Goal: Information Seeking & Learning: Learn about a topic

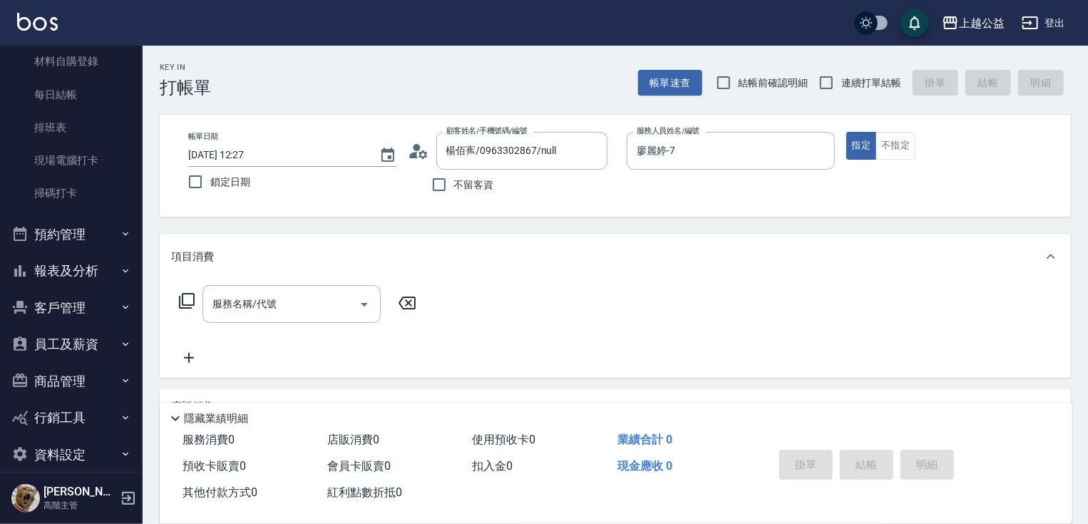
scroll to position [297, 0]
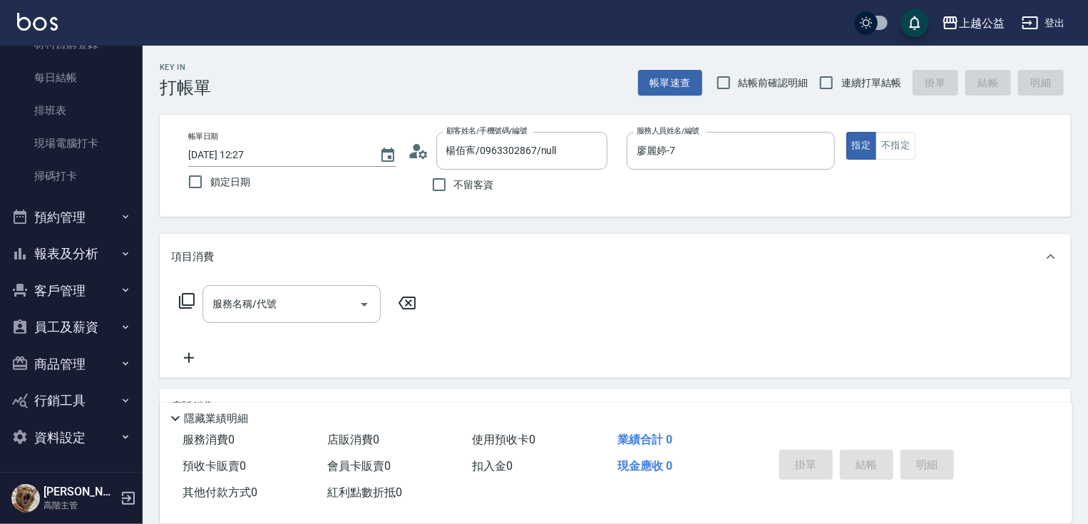
click at [71, 250] on button "報表及分析" at bounding box center [71, 253] width 131 height 37
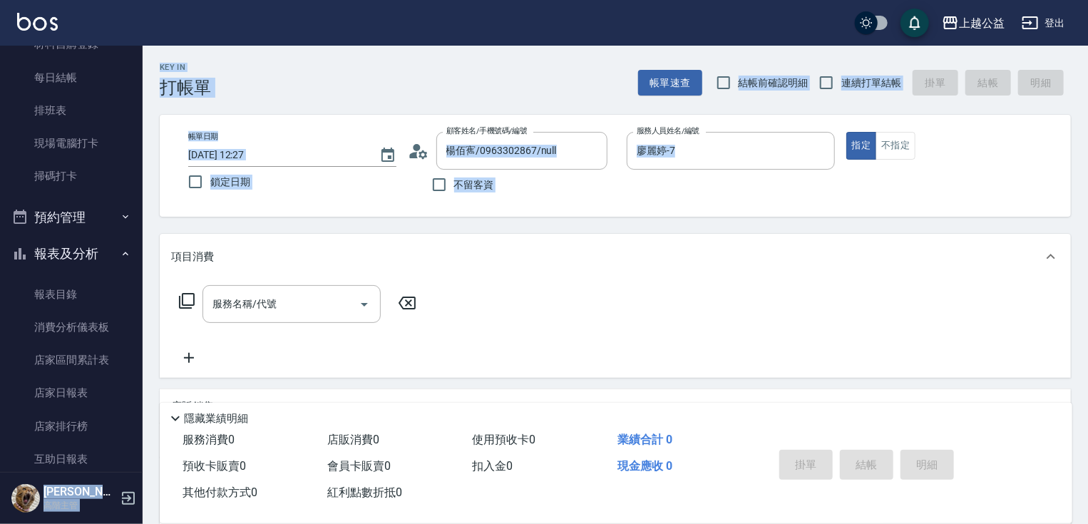
drag, startPoint x: 143, startPoint y: 178, endPoint x: 143, endPoint y: 223, distance: 45.6
click at [147, 257] on div "上越公益 登出 櫃檯作業 打帳單 帳單列表 掛單列表 座位開單 營業儀表板 現金收支登錄 高階收支登錄 材料自購登錄 每日結帳 排班表 現場電腦打卡 掃碼打卡…" at bounding box center [544, 348] width 1088 height 696
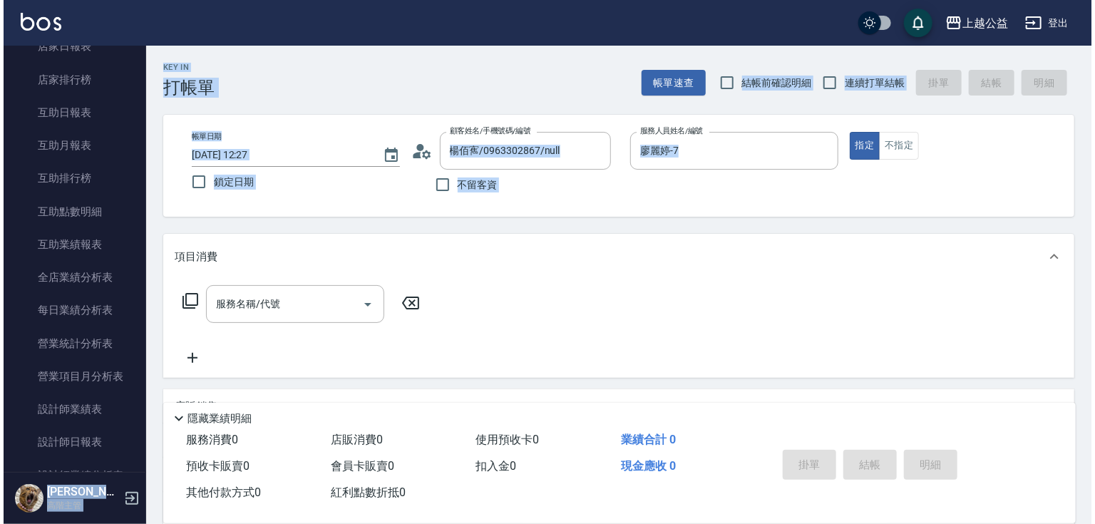
scroll to position [653, 0]
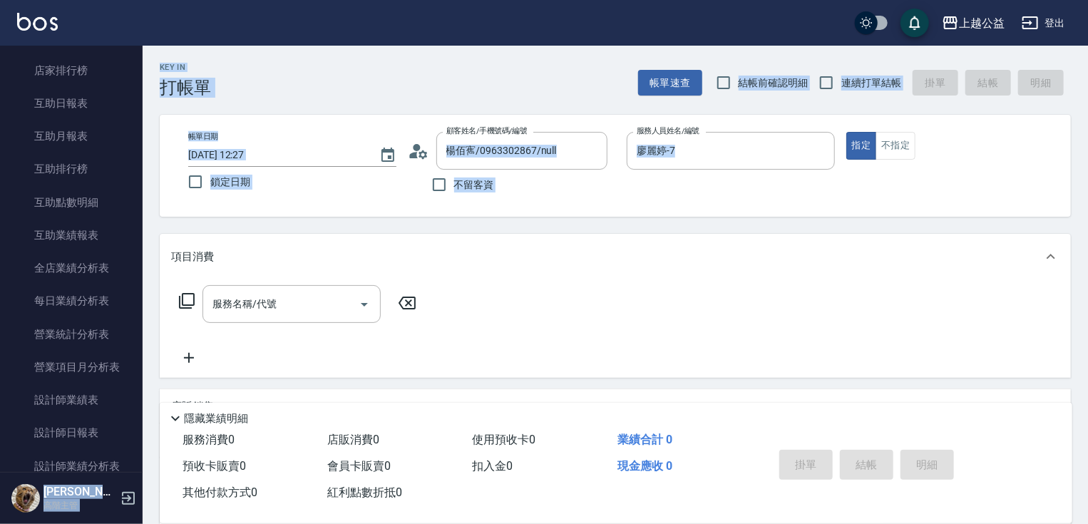
click at [364, 210] on div "帳單日期 [DATE] 12:27 鎖定日期 顧客姓名/手機號碼/編號 楊佰寯/0963302867/null 顧客姓名/手機號碼/編號 不留客資 服務人員姓…" at bounding box center [615, 166] width 911 height 102
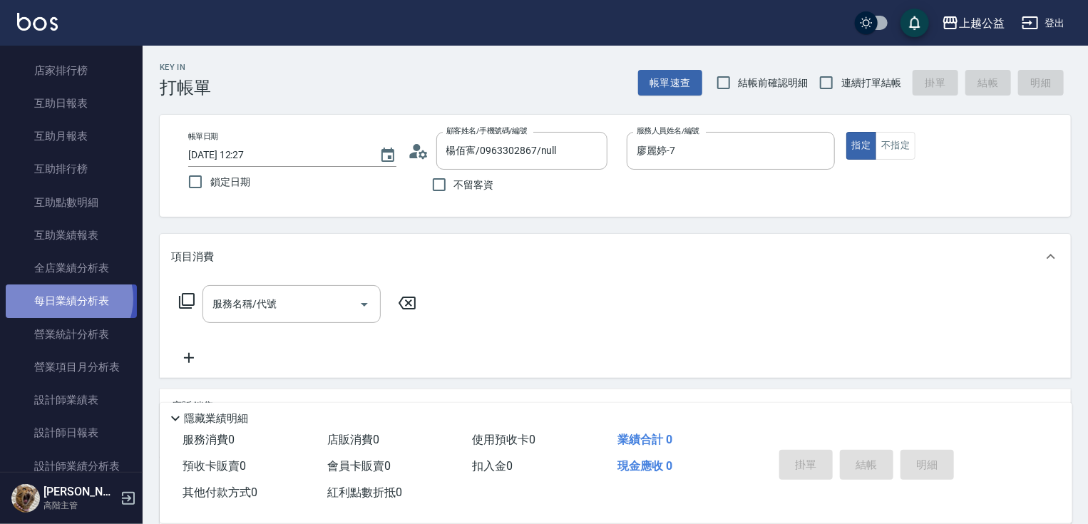
click at [68, 298] on link "每日業績分析表" at bounding box center [71, 301] width 131 height 33
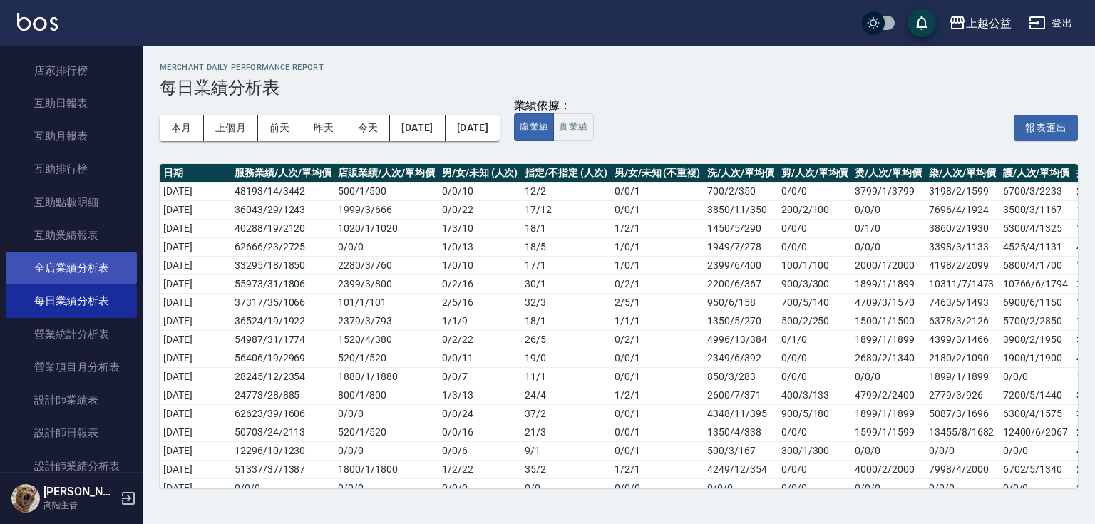
click at [74, 264] on link "全店業績分析表" at bounding box center [71, 268] width 131 height 33
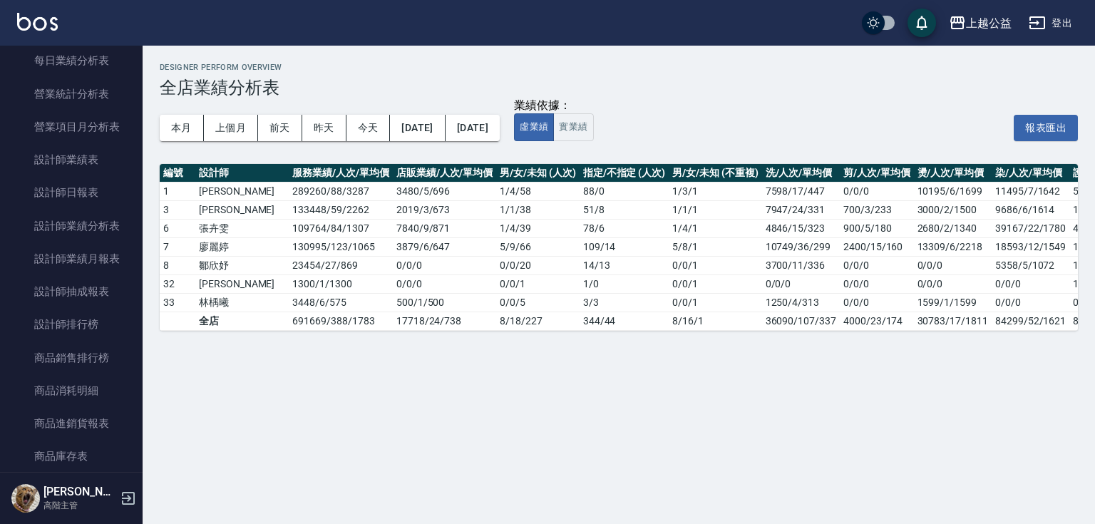
scroll to position [899, 0]
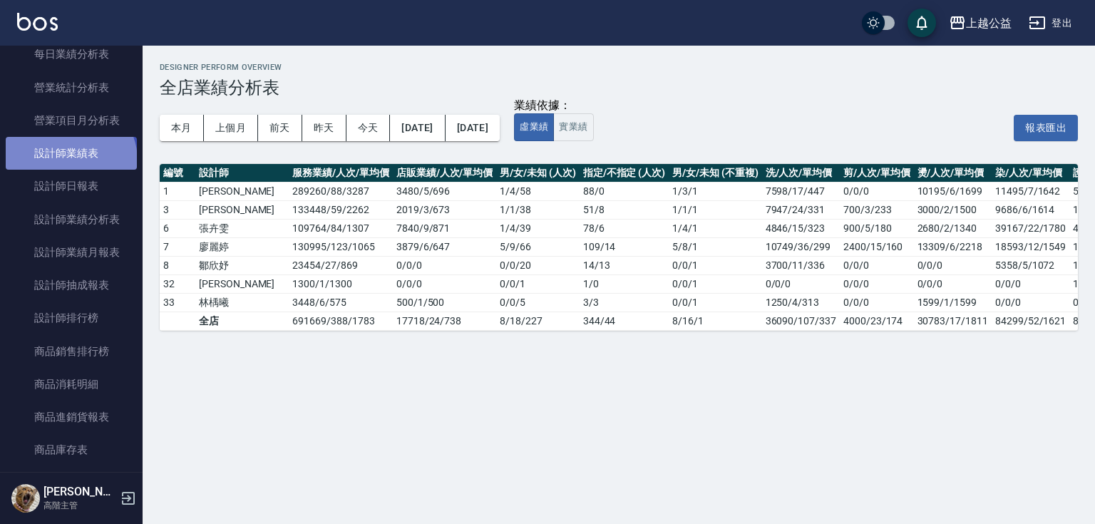
click at [69, 160] on link "設計師業績表" at bounding box center [71, 153] width 131 height 33
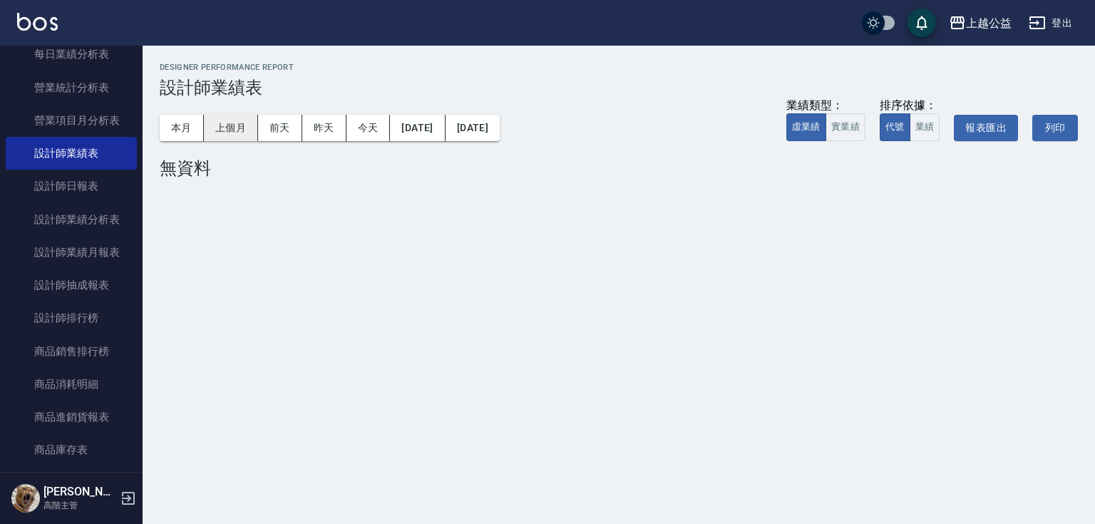
click at [230, 132] on button "上個月" at bounding box center [231, 128] width 54 height 26
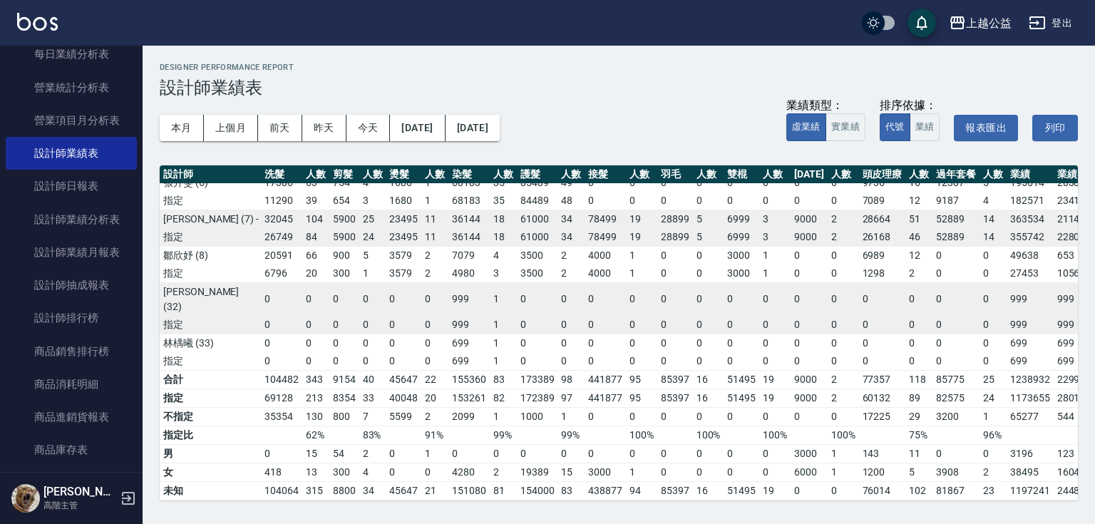
scroll to position [208, 3]
drag, startPoint x: 277, startPoint y: 404, endPoint x: 287, endPoint y: 465, distance: 61.6
drag, startPoint x: 294, startPoint y: 399, endPoint x: 213, endPoint y: 406, distance: 81.6
drag, startPoint x: 352, startPoint y: 371, endPoint x: 322, endPoint y: 375, distance: 30.3
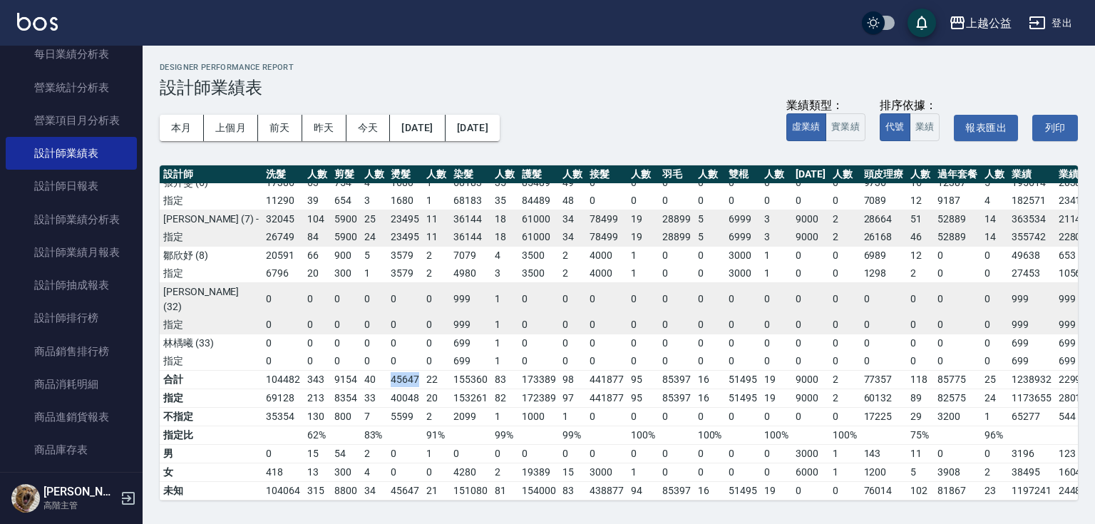
click at [387, 375] on td "45647" at bounding box center [405, 379] width 36 height 19
copy td "45647"
click at [450, 407] on td "2099" at bounding box center [470, 416] width 41 height 19
drag, startPoint x: 419, startPoint y: 373, endPoint x: 388, endPoint y: 377, distance: 30.9
click at [450, 377] on td "155360" at bounding box center [470, 379] width 41 height 19
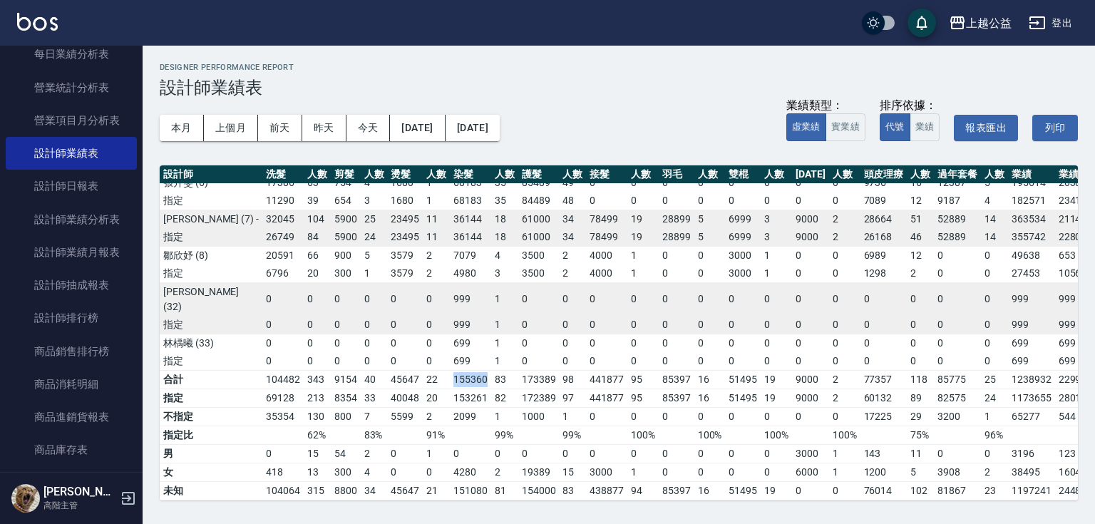
copy td "155360"
drag, startPoint x: 492, startPoint y: 375, endPoint x: 456, endPoint y: 371, distance: 35.9
click at [456, 371] on tr "合計 104482 343 9154 40 45647 22 155360 83 173389 98 441877 95 85397 16 51495 19 …" at bounding box center [732, 379] width 1145 height 19
copy td "173389"
click at [628, 370] on td "95" at bounding box center [643, 379] width 31 height 19
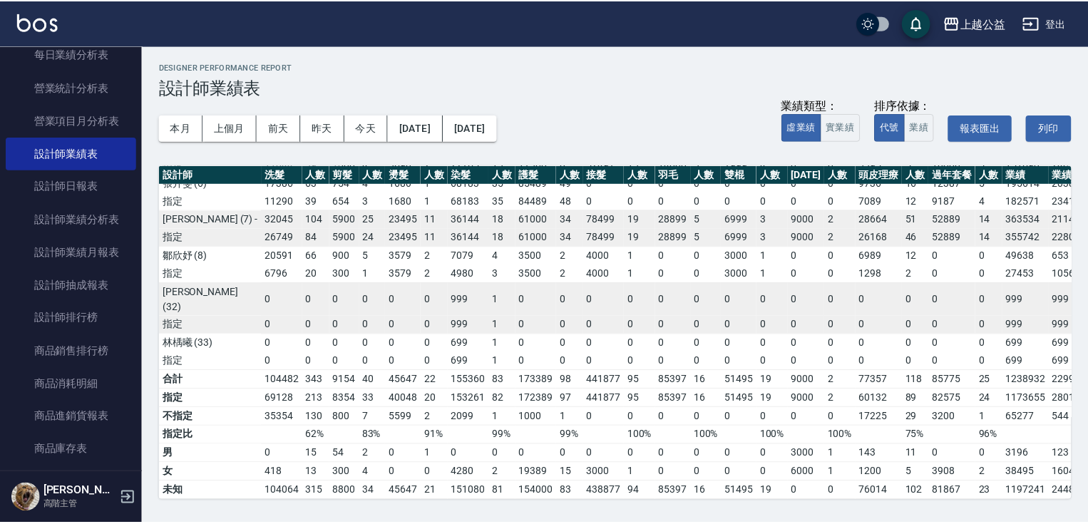
scroll to position [0, 0]
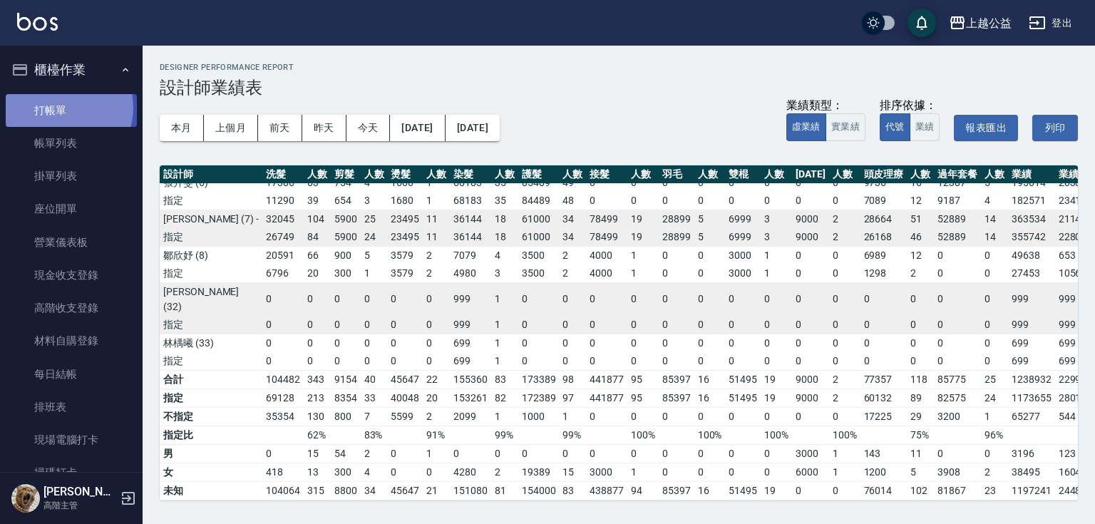
click at [62, 107] on link "打帳單" at bounding box center [71, 110] width 131 height 33
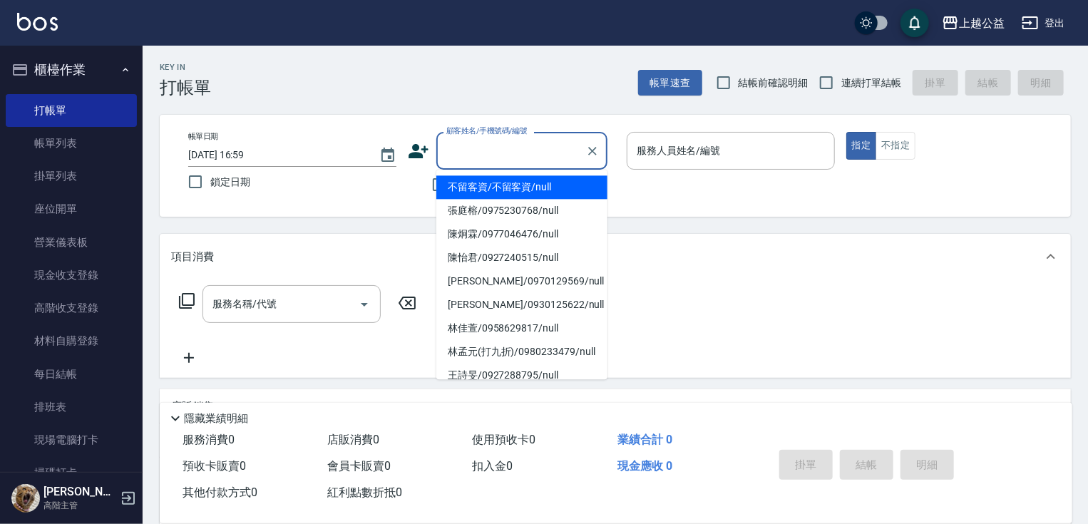
click at [464, 151] on input "顧客姓名/手機號碼/編號" at bounding box center [511, 150] width 137 height 25
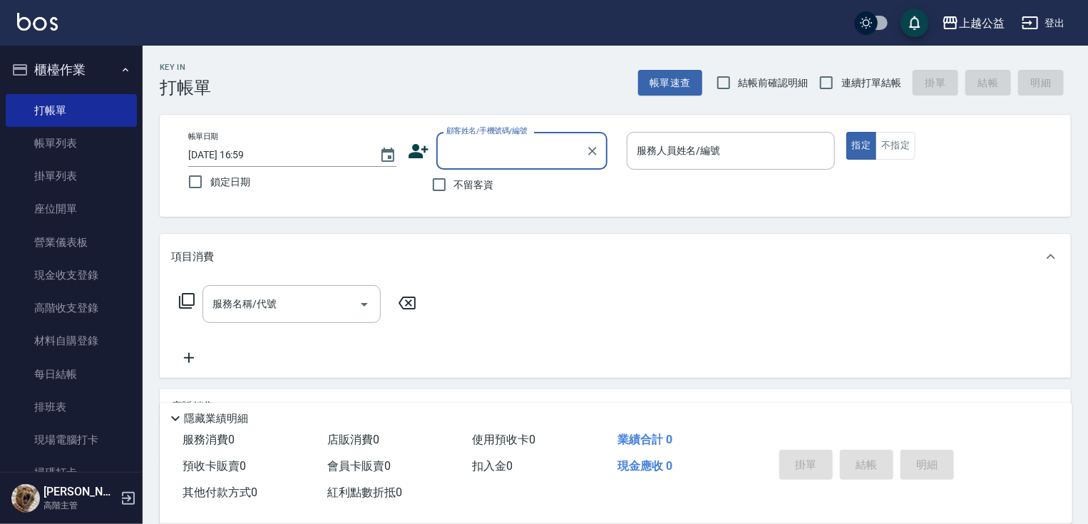
click at [456, 139] on input "顧客姓名/手機號碼/編號" at bounding box center [511, 150] width 137 height 25
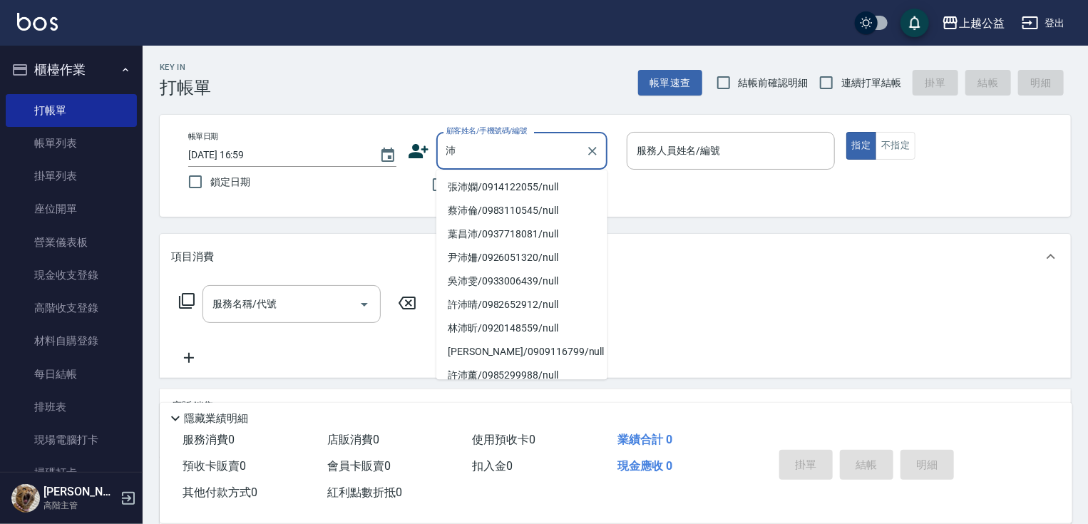
click at [480, 180] on li "張沛嫻/0914122055/null" at bounding box center [521, 187] width 171 height 24
type input "張沛嫻/0914122055/null"
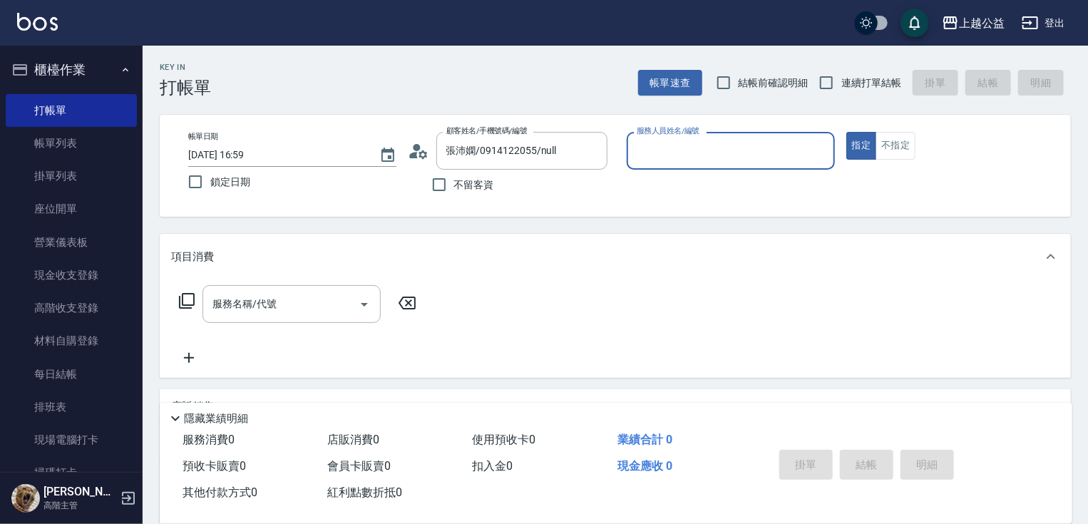
type input "廖麗婷-7"
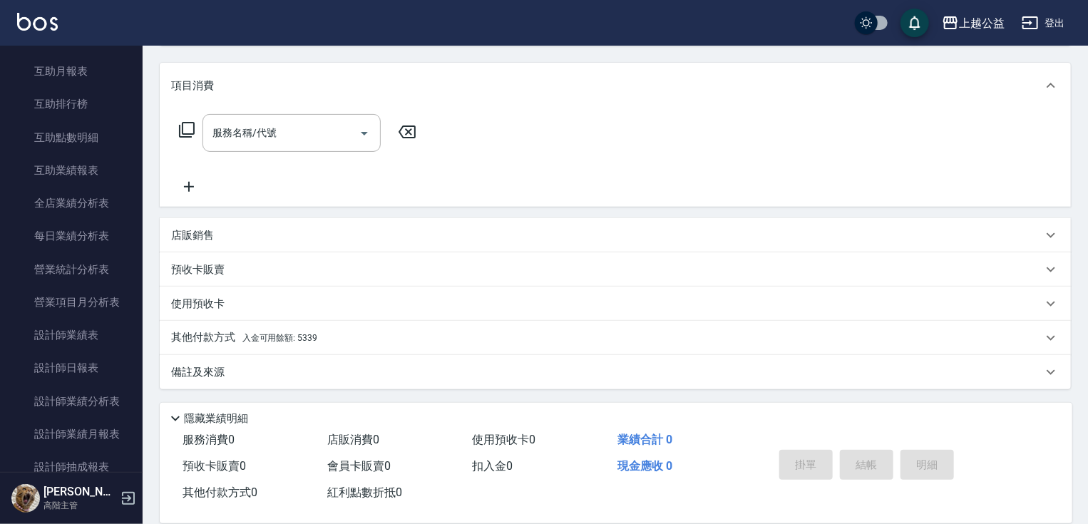
scroll to position [834, 0]
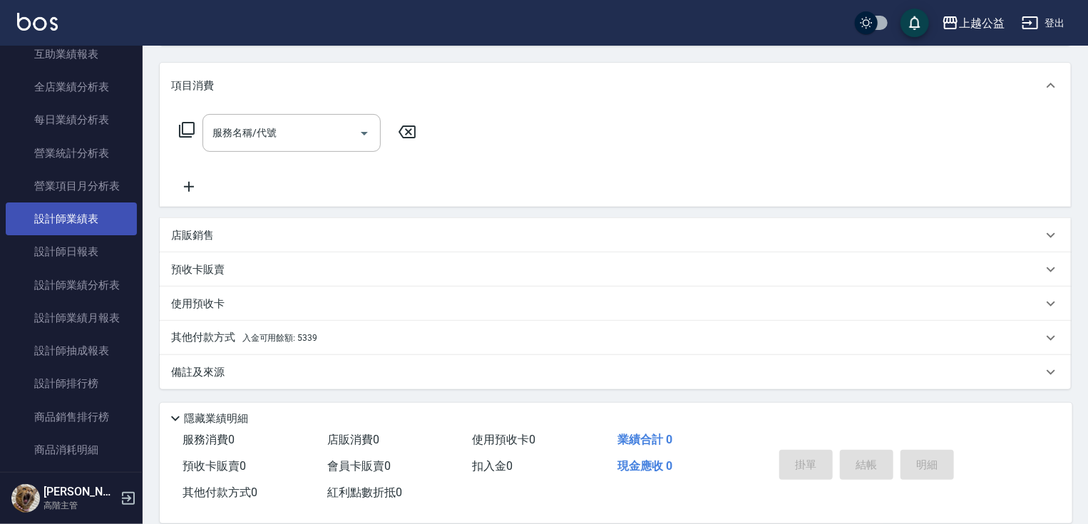
click at [74, 218] on link "設計師業績表" at bounding box center [71, 219] width 131 height 33
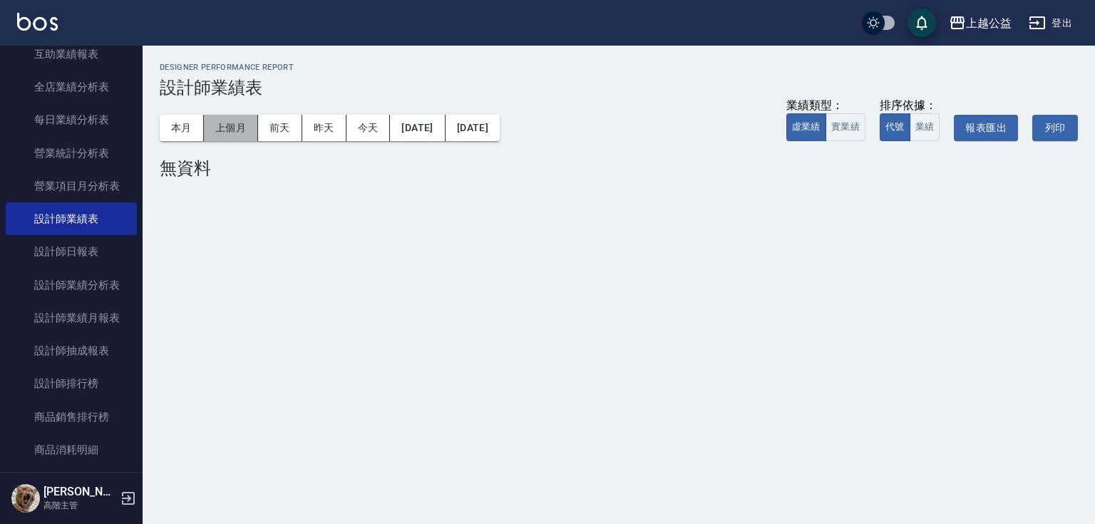
click at [223, 131] on button "上個月" at bounding box center [231, 128] width 54 height 26
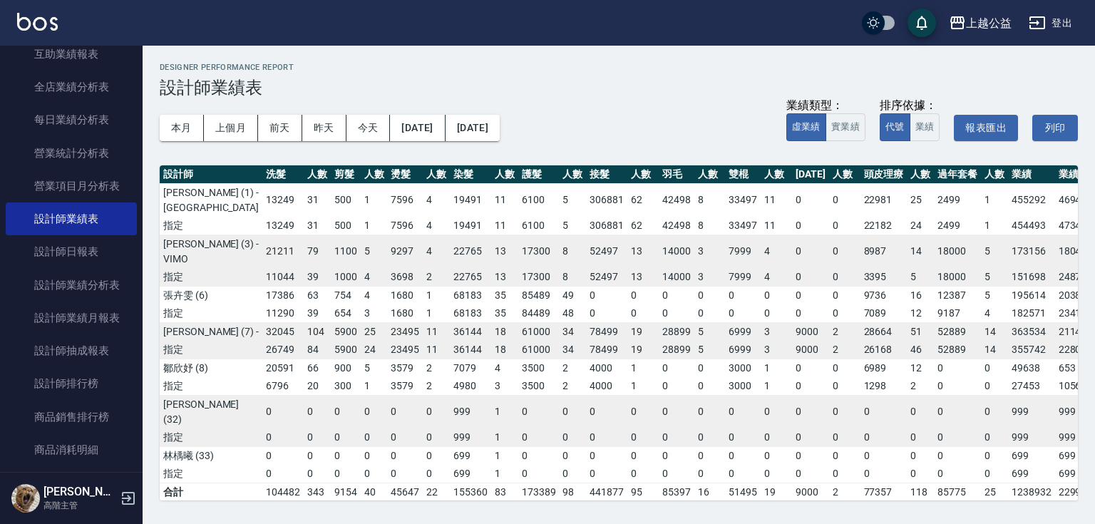
scroll to position [12, 0]
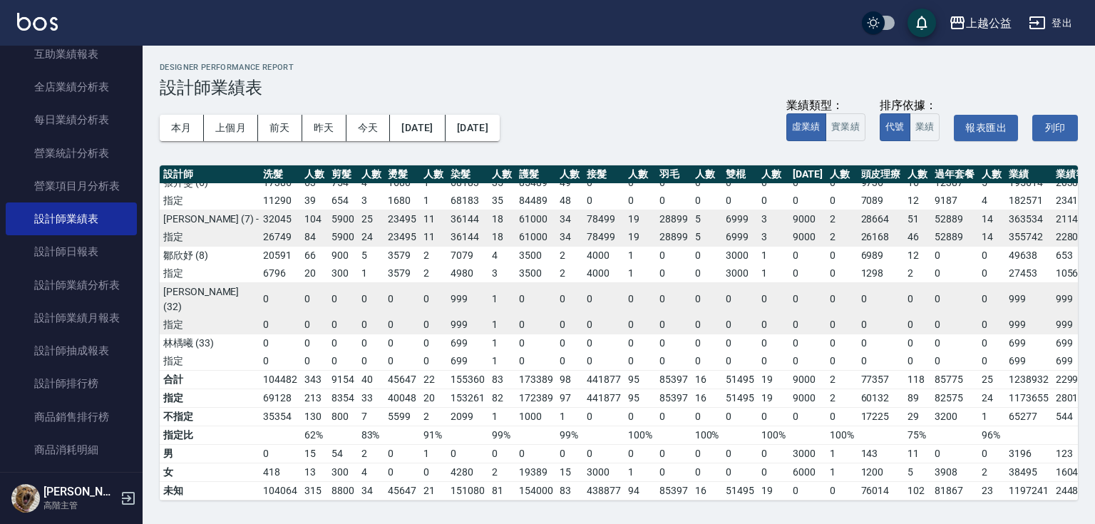
drag, startPoint x: 525, startPoint y: 325, endPoint x: 536, endPoint y: 389, distance: 65.2
drag, startPoint x: 480, startPoint y: 382, endPoint x: 485, endPoint y: 394, distance: 12.5
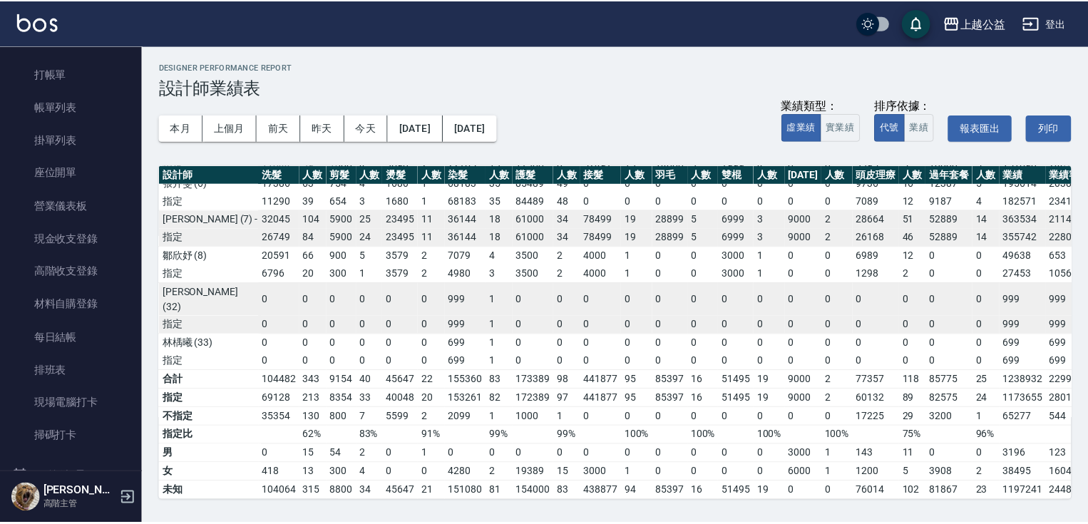
scroll to position [0, 0]
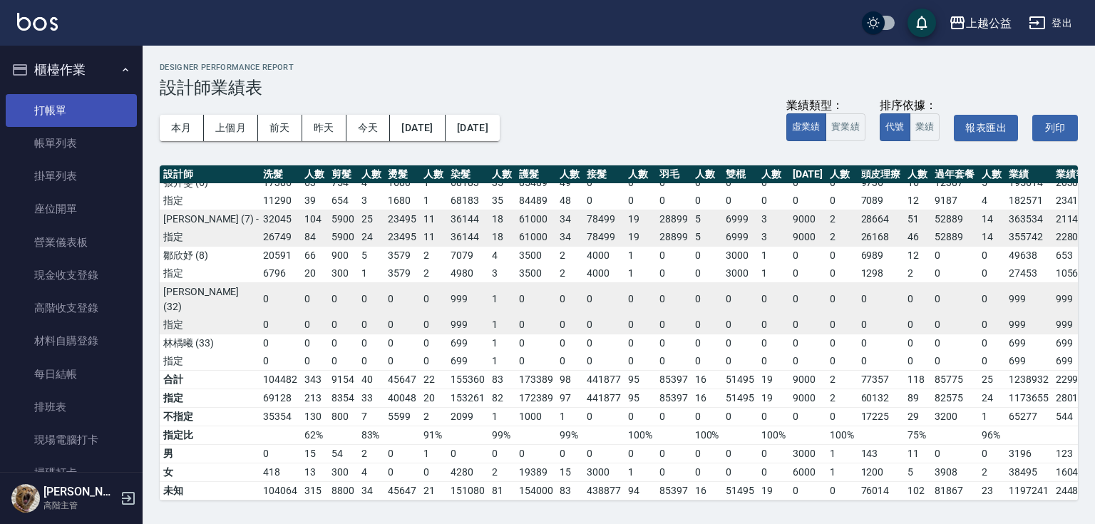
click at [46, 116] on link "打帳單" at bounding box center [71, 110] width 131 height 33
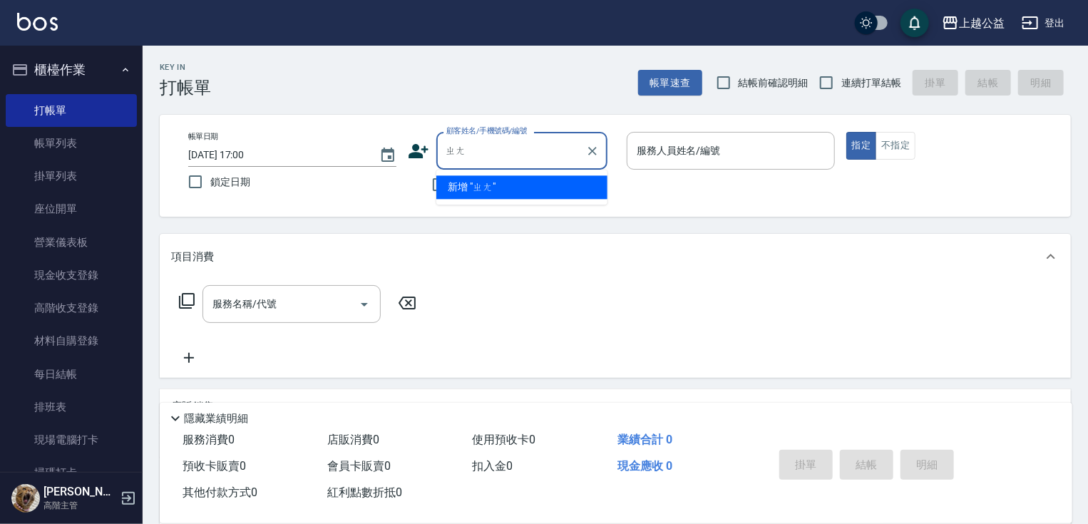
type input "ㄓ"
click at [847, 132] on button "指定" at bounding box center [862, 146] width 31 height 28
type input "張沛嫻/0914122055/null"
type button "true"
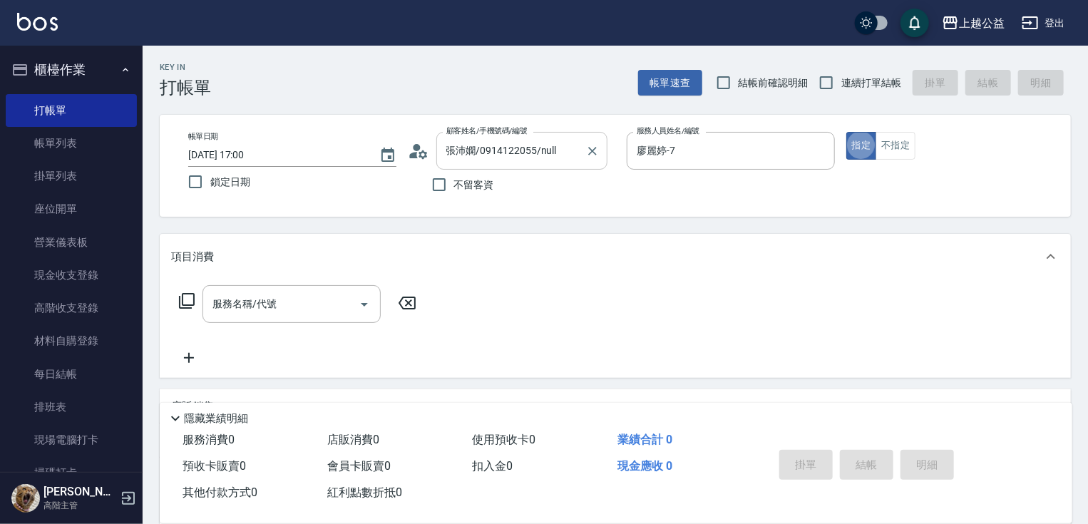
type input "廖麗婷-7"
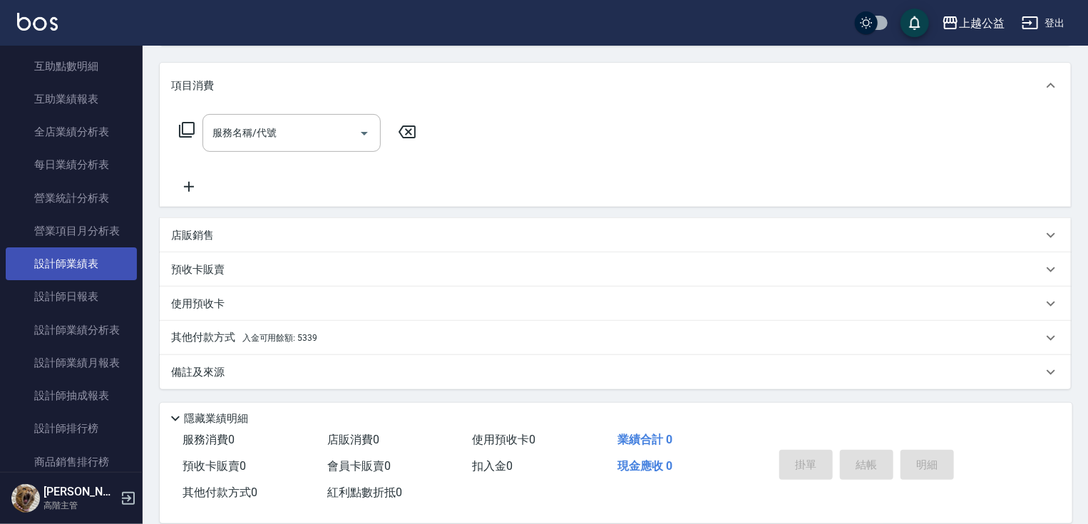
scroll to position [794, 0]
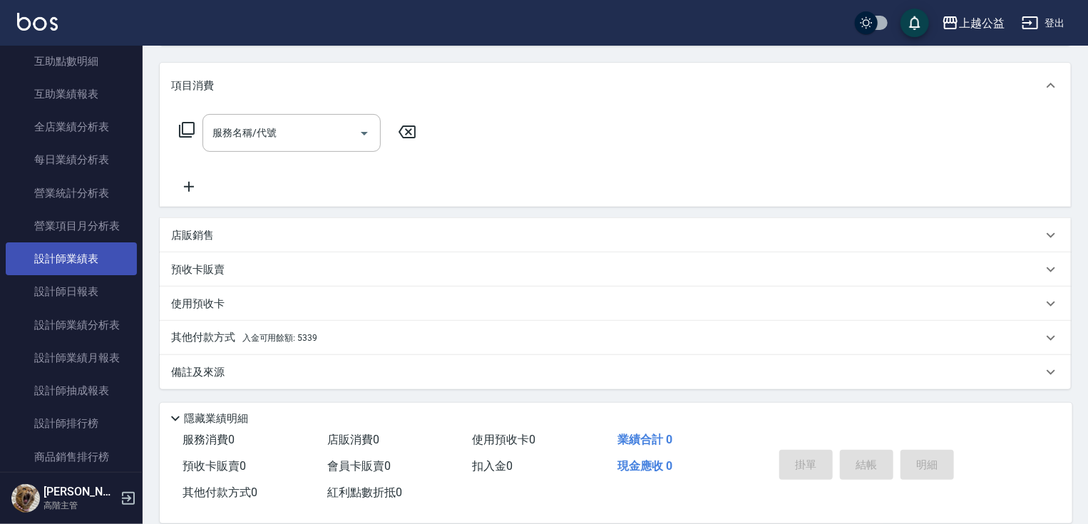
click at [68, 251] on link "設計師業績表" at bounding box center [71, 258] width 131 height 33
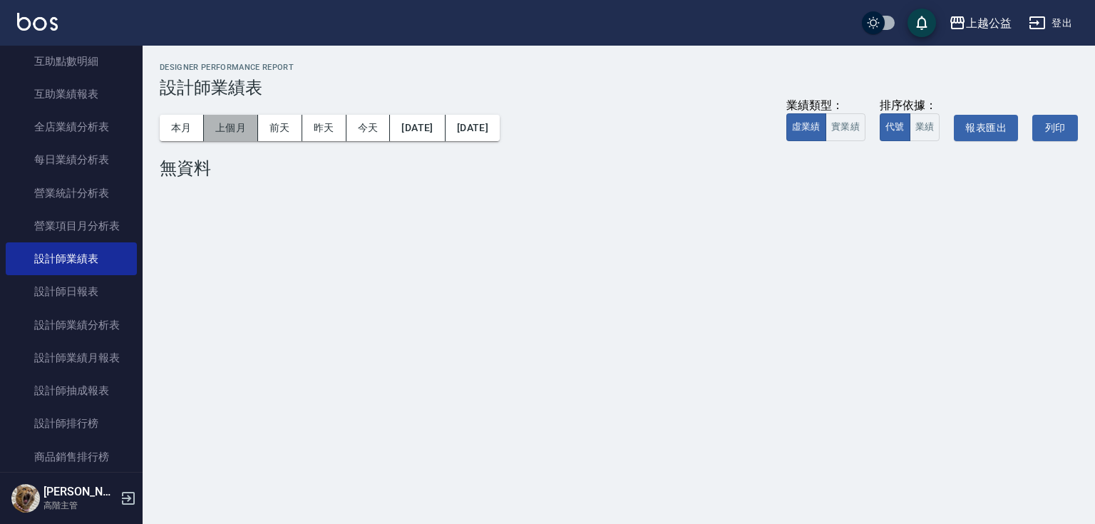
click at [231, 128] on button "上個月" at bounding box center [231, 128] width 54 height 26
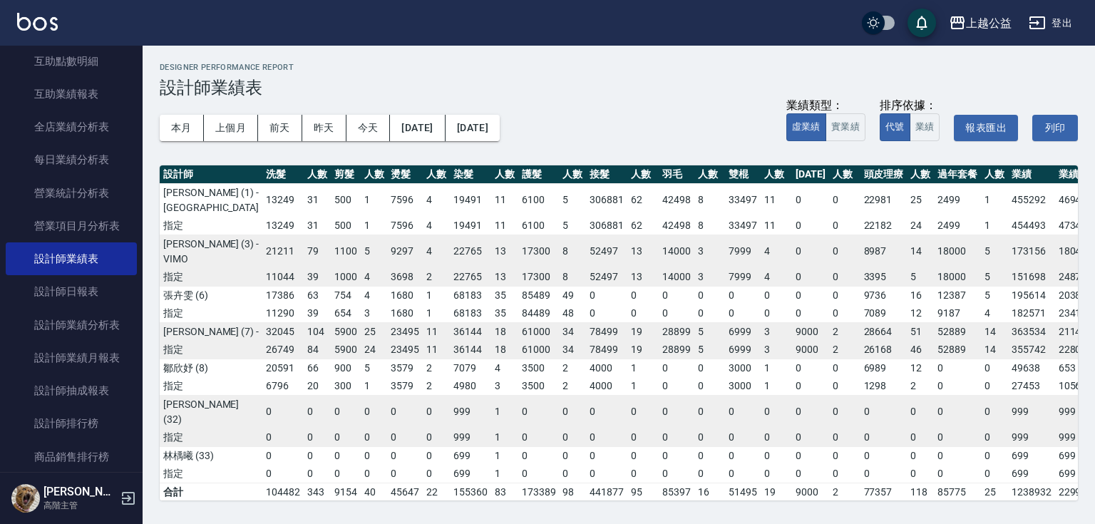
drag, startPoint x: 685, startPoint y: 370, endPoint x: 685, endPoint y: 297, distance: 73.5
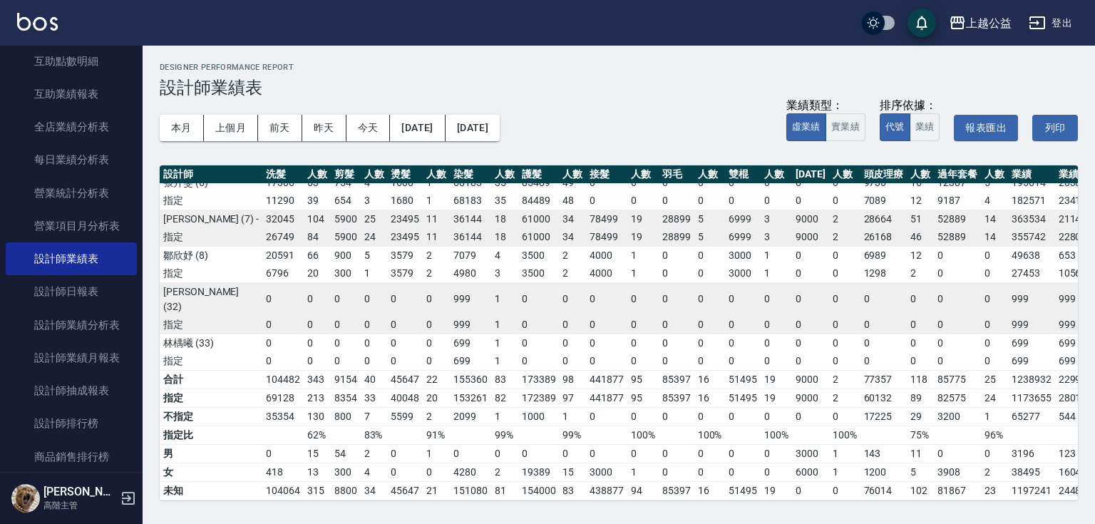
scroll to position [208, 0]
click at [725, 370] on td "51495" at bounding box center [743, 379] width 36 height 19
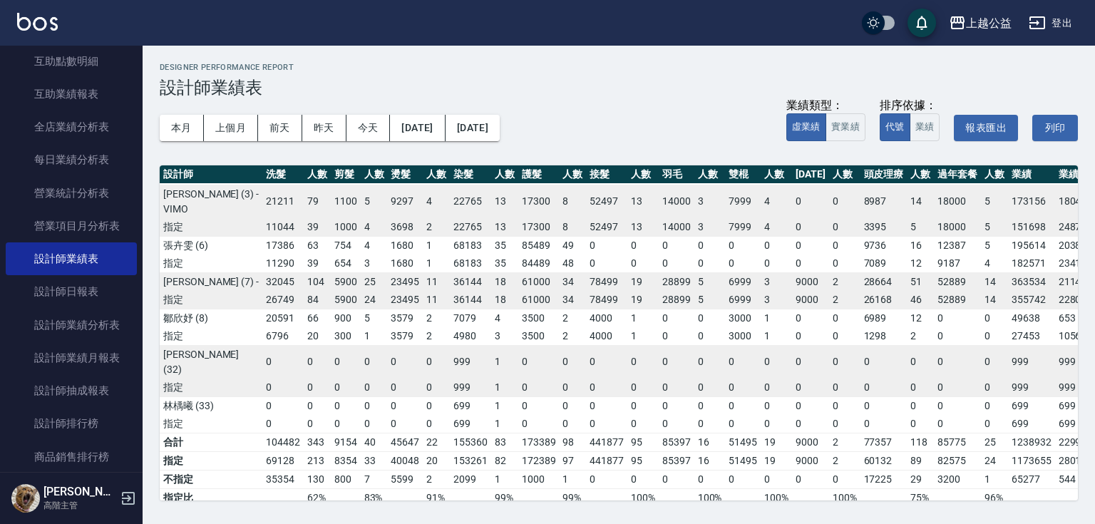
scroll to position [0, 0]
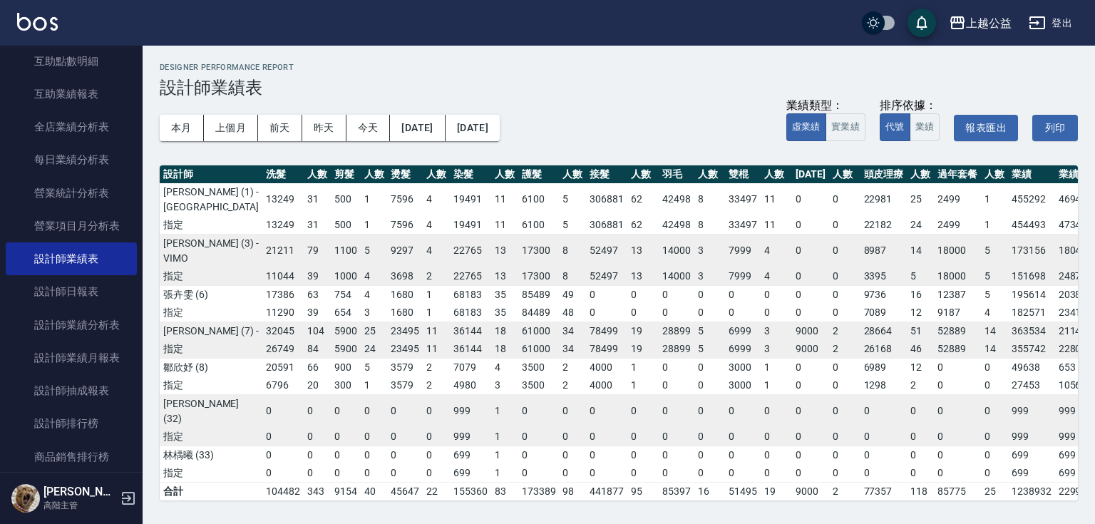
drag, startPoint x: 648, startPoint y: 374, endPoint x: 639, endPoint y: 320, distance: 54.2
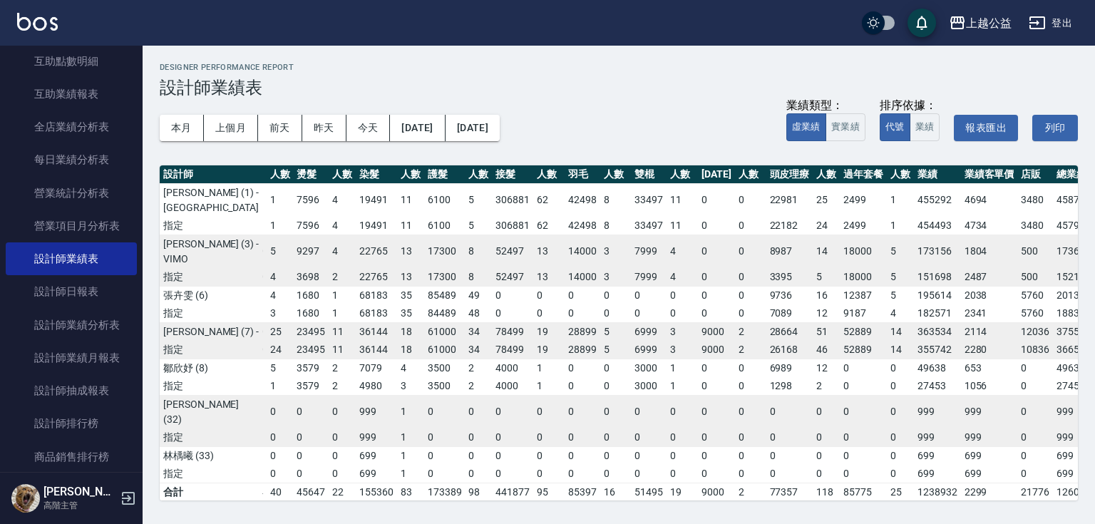
scroll to position [0, 154]
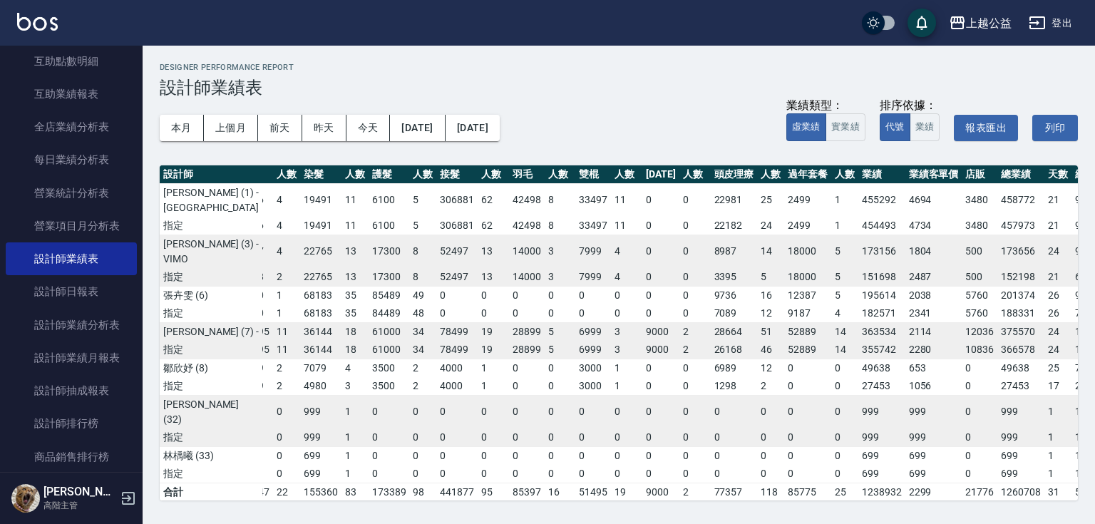
drag, startPoint x: 839, startPoint y: 332, endPoint x: 912, endPoint y: 324, distance: 73.2
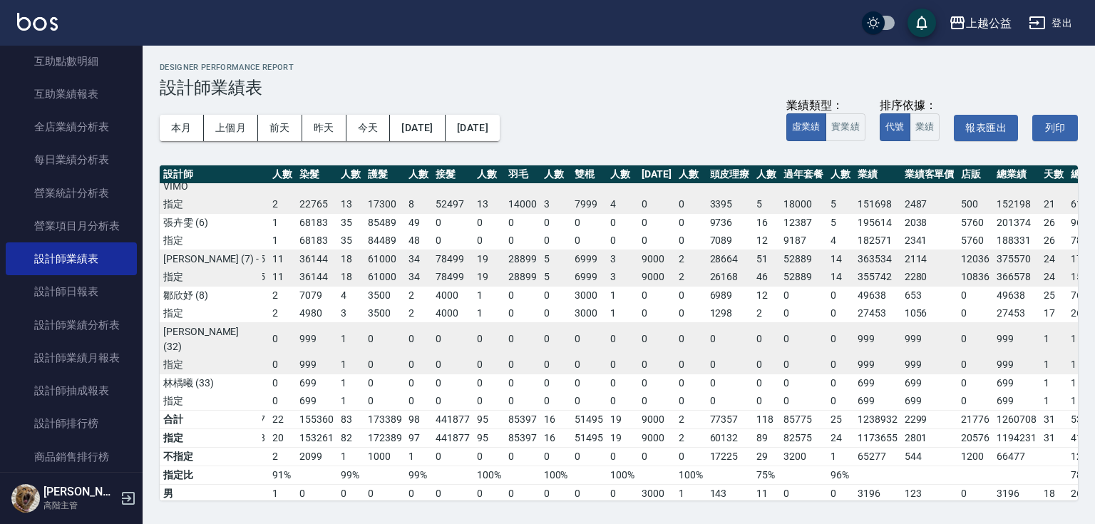
drag, startPoint x: 877, startPoint y: 280, endPoint x: 886, endPoint y: 308, distance: 30.0
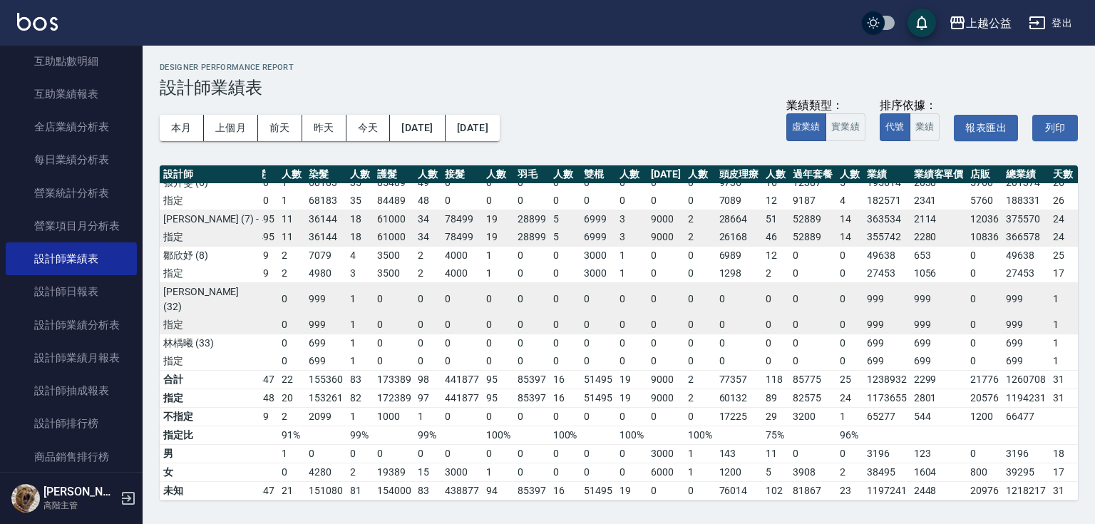
scroll to position [208, 154]
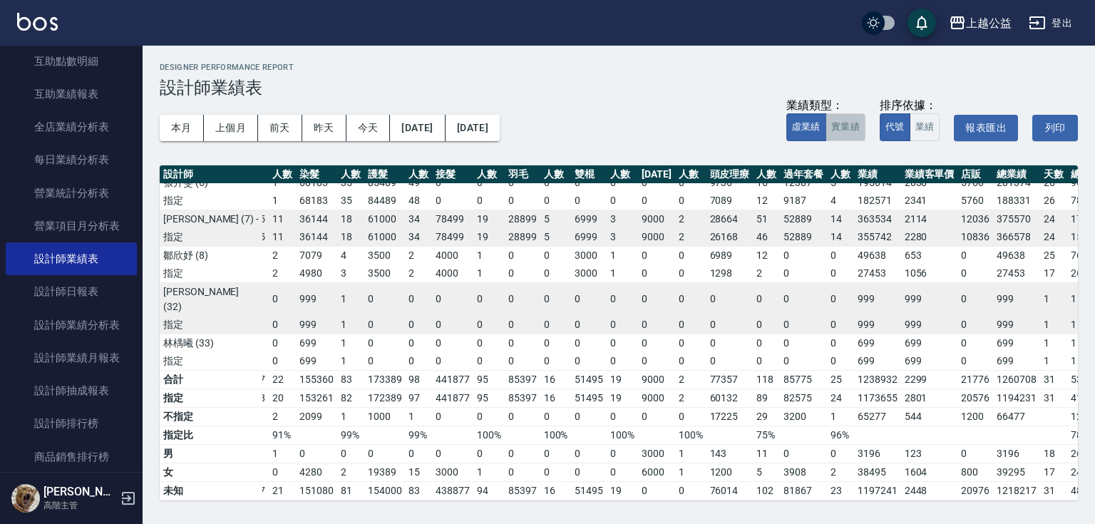
click at [846, 126] on button "實業績" at bounding box center [846, 127] width 40 height 28
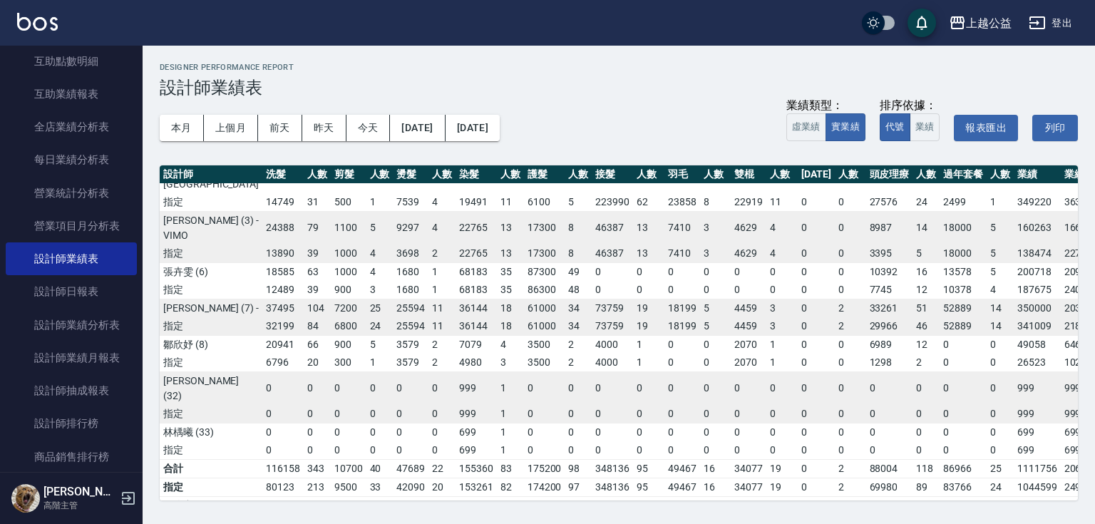
scroll to position [0, 0]
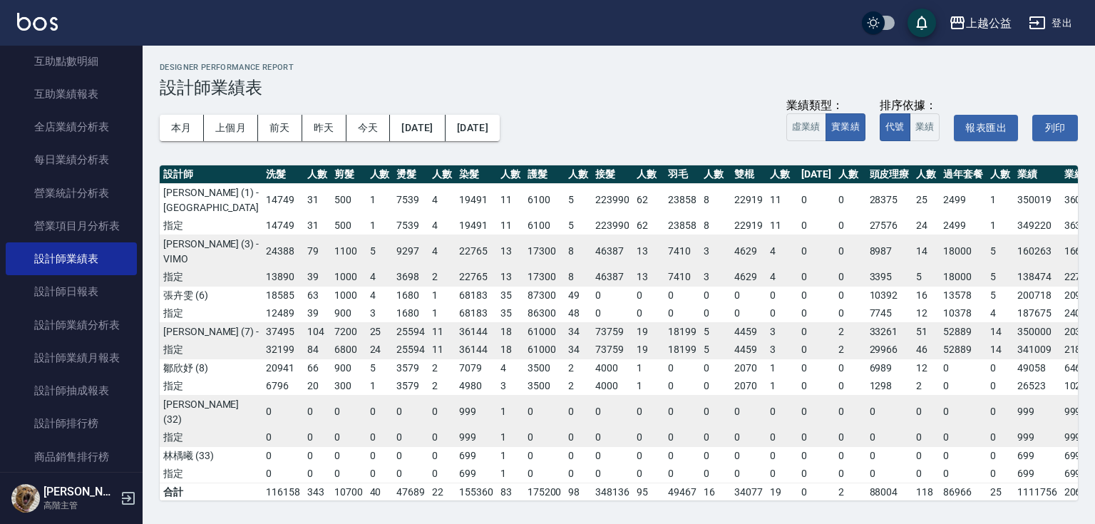
click at [262, 268] on td "24388" at bounding box center [282, 252] width 41 height 34
